Goal: Navigation & Orientation: Understand site structure

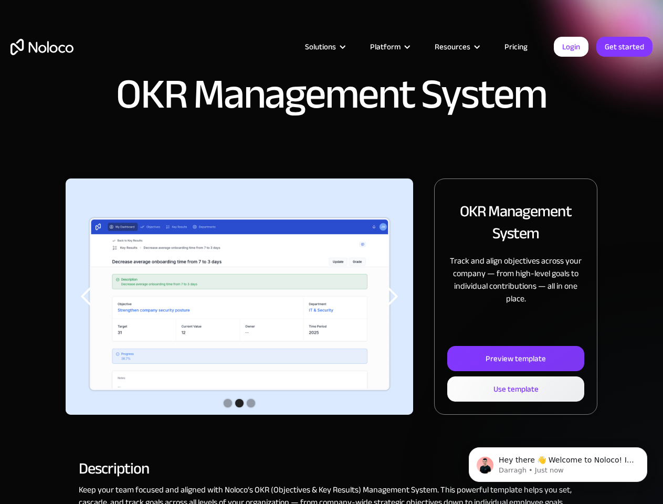
click at [331, 252] on img "2 of 3" at bounding box center [239, 304] width 347 height 253
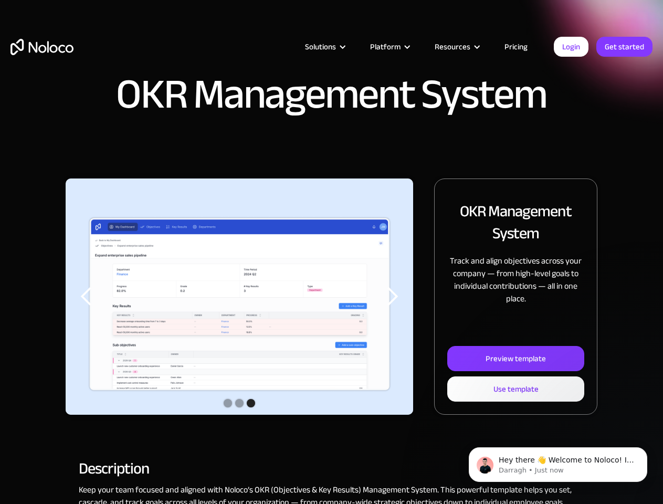
click at [313, 47] on div "Solutions" at bounding box center [320, 47] width 31 height 14
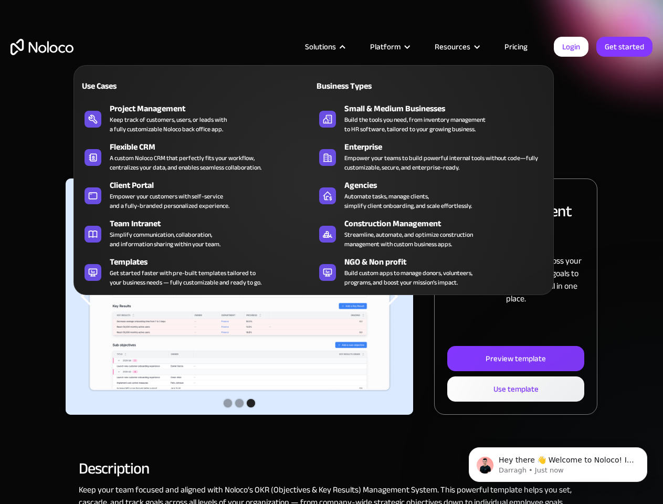
click at [325, 47] on div "Solutions" at bounding box center [320, 47] width 31 height 14
click at [389, 47] on div "Platform" at bounding box center [385, 47] width 30 height 14
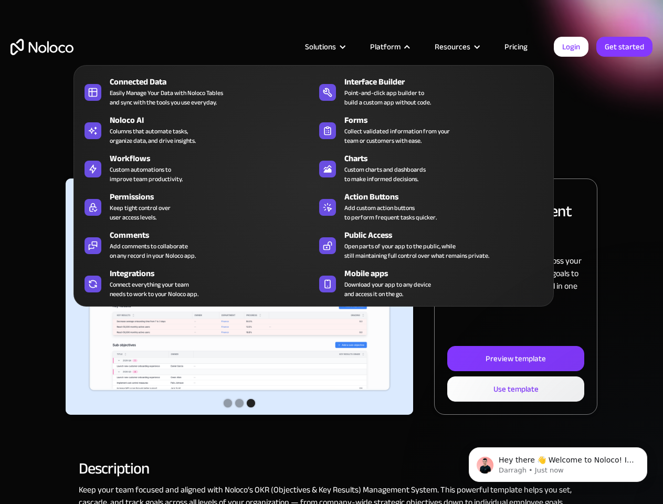
click at [457, 47] on div "Resources" at bounding box center [452, 47] width 36 height 14
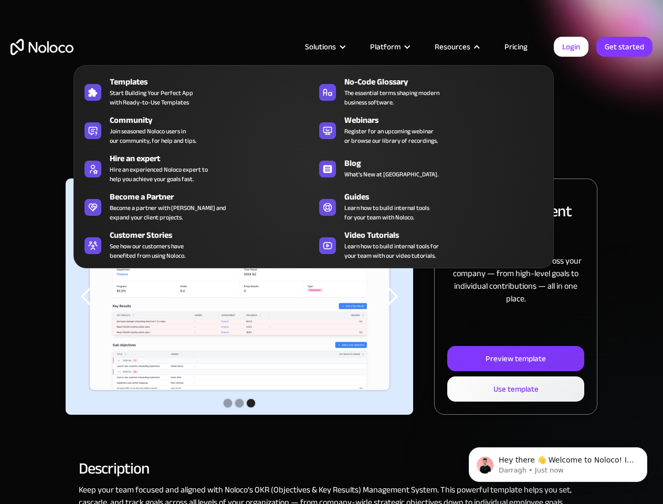
click at [239, 296] on img "3 of 3" at bounding box center [239, 304] width 347 height 253
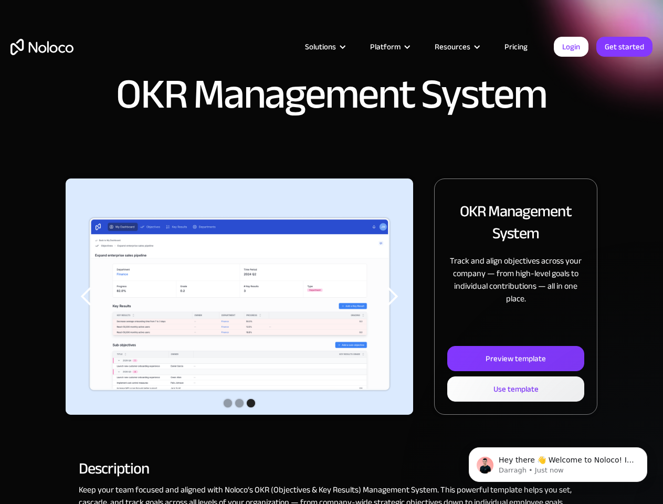
click at [87, 296] on div "previous slide" at bounding box center [86, 296] width 21 height 21
click at [392, 296] on div "next slide" at bounding box center [391, 296] width 21 height 21
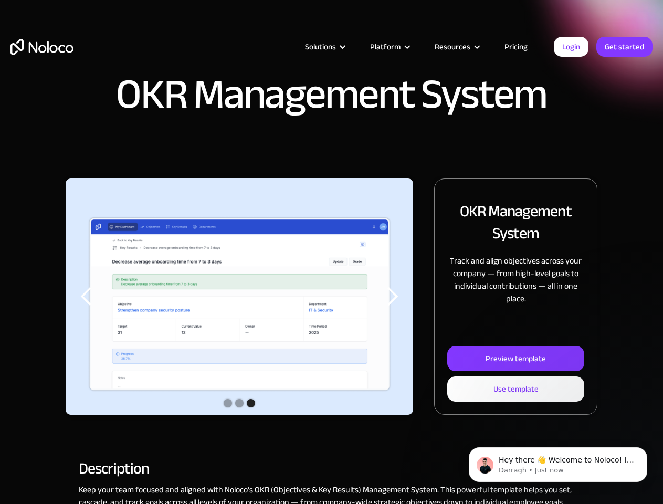
click at [239, 404] on div "Show slide 2 of 3" at bounding box center [239, 403] width 8 height 8
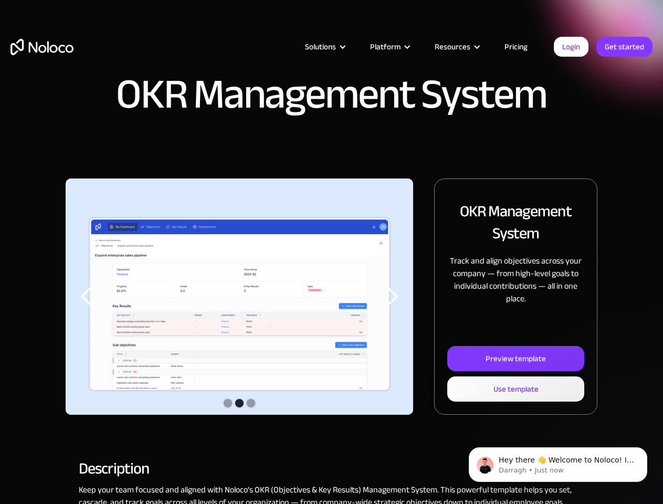
click at [228, 403] on div "Show slide 1 of 3" at bounding box center [228, 403] width 8 height 8
